Goal: Check status

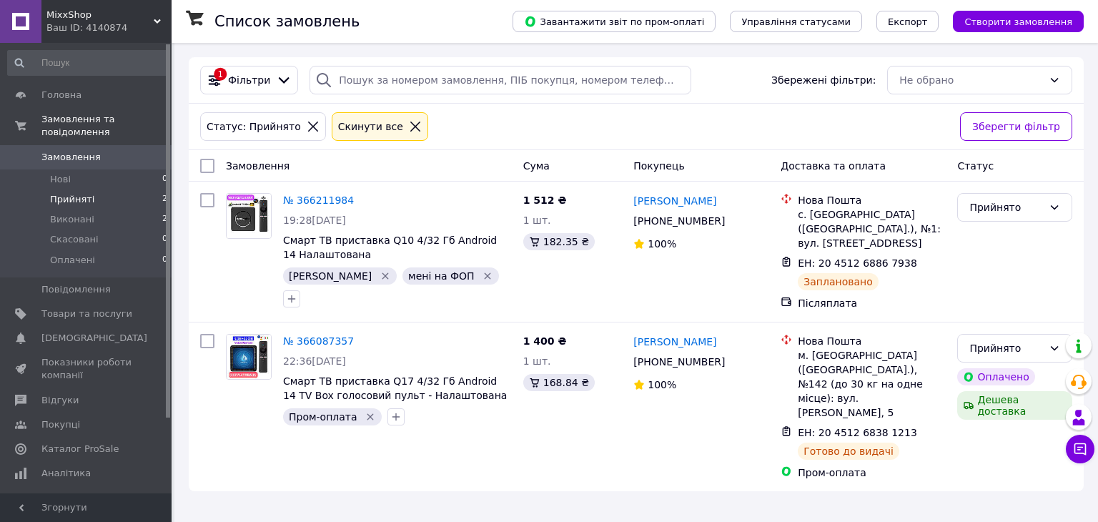
click at [72, 193] on span "Прийняті" at bounding box center [72, 199] width 44 height 13
click at [73, 193] on span "Прийняті" at bounding box center [72, 199] width 44 height 13
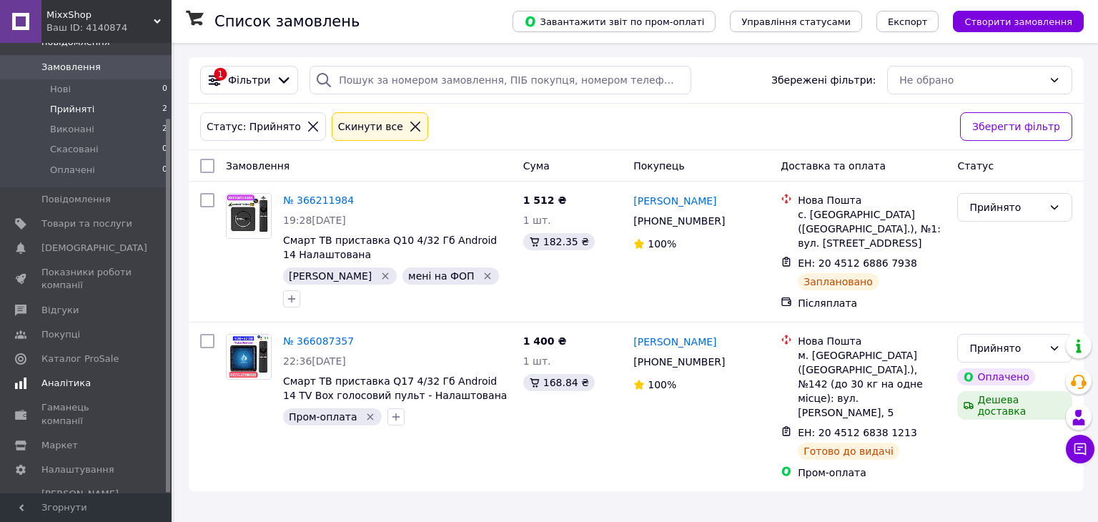
click at [68, 377] on span "Аналітика" at bounding box center [65, 383] width 49 height 13
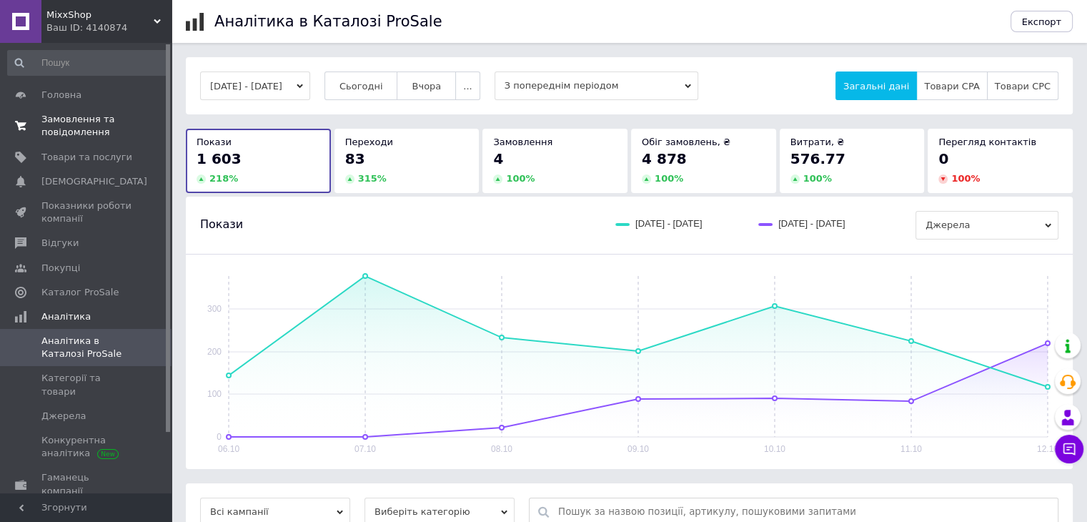
click at [66, 115] on span "Замовлення та повідомлення" at bounding box center [86, 126] width 91 height 26
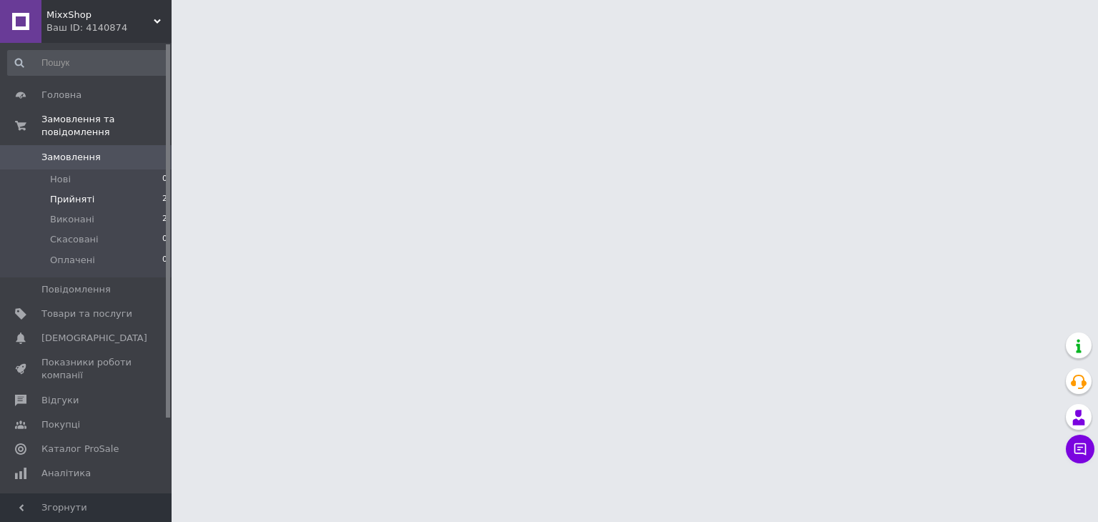
click at [72, 193] on span "Прийняті" at bounding box center [72, 199] width 44 height 13
